Goal: Task Accomplishment & Management: Use online tool/utility

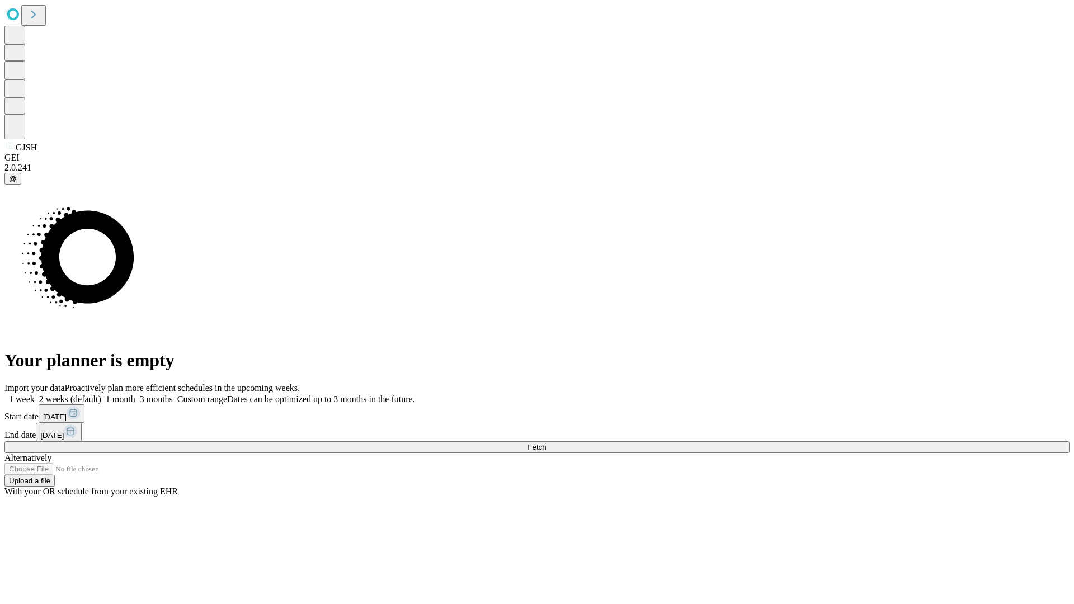
click at [546, 443] on span "Fetch" at bounding box center [537, 447] width 18 height 8
